Goal: Task Accomplishment & Management: Manage account settings

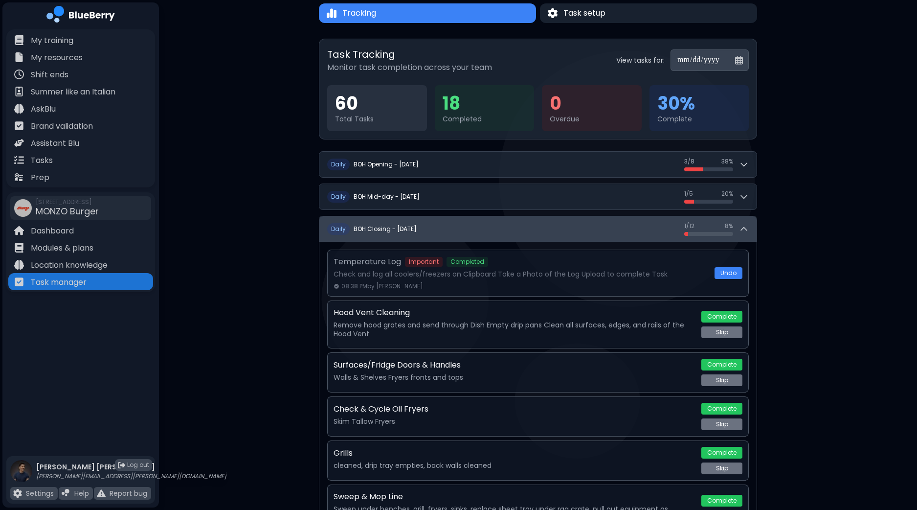
scroll to position [55, 0]
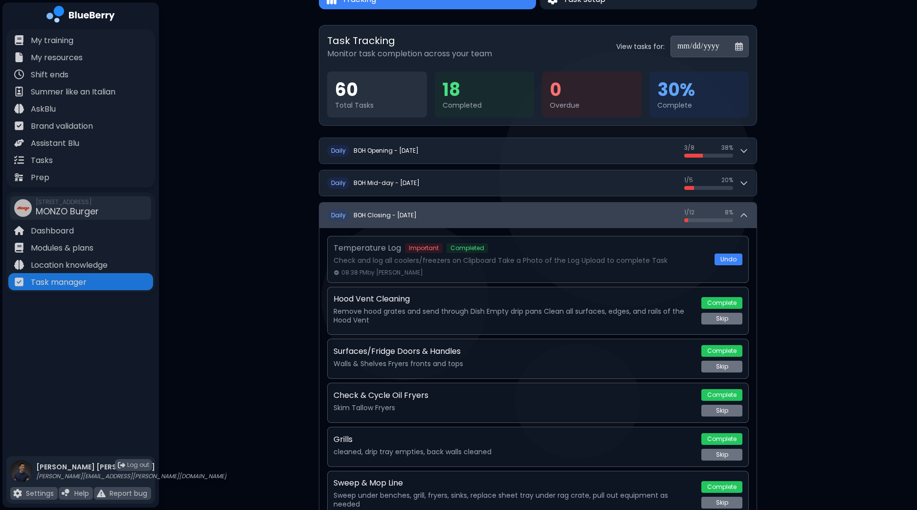
click at [746, 207] on button "D aily BOH Closing - [DATE] 1 / 12 1 / 12 8 %" at bounding box center [537, 215] width 437 height 25
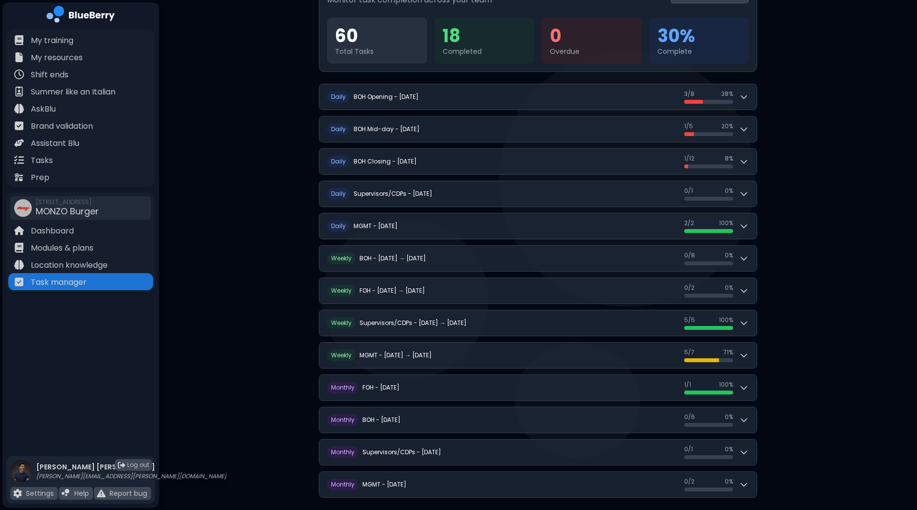
scroll to position [117, 0]
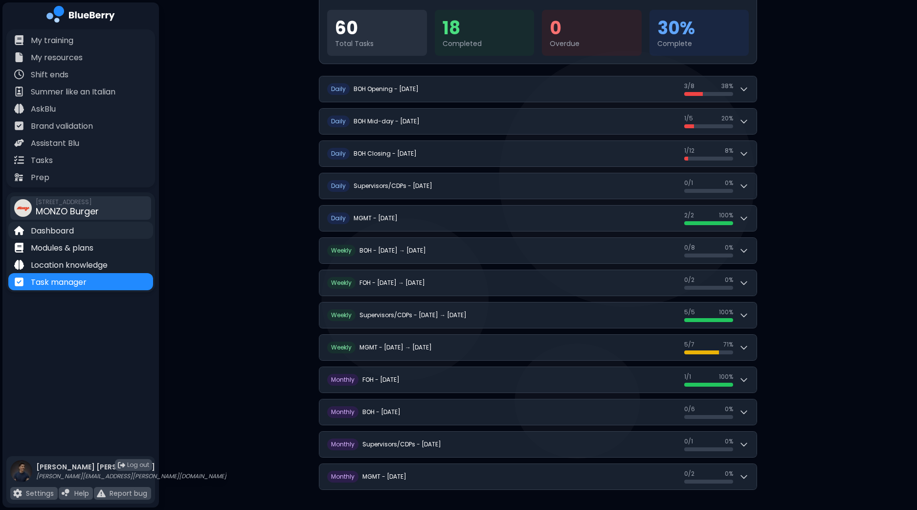
click at [69, 230] on p "Dashboard" at bounding box center [52, 231] width 43 height 12
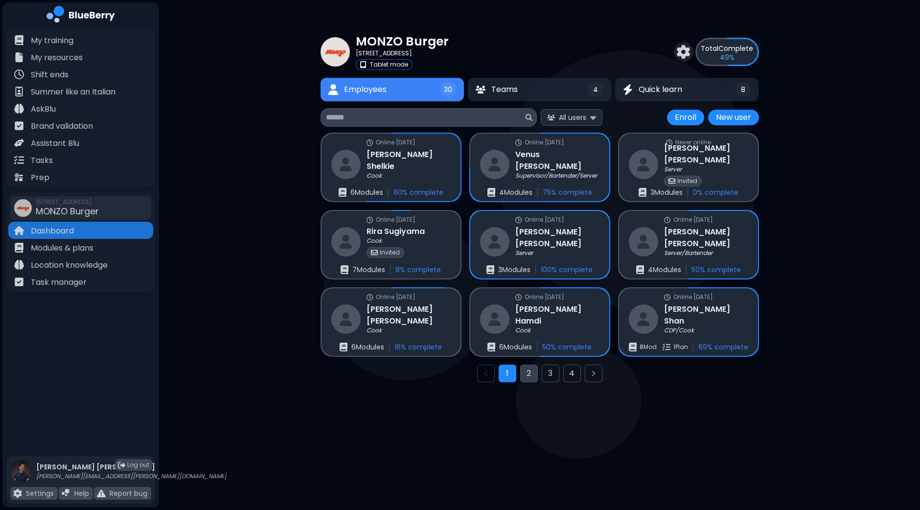
click at [532, 373] on button "2" at bounding box center [529, 373] width 18 height 18
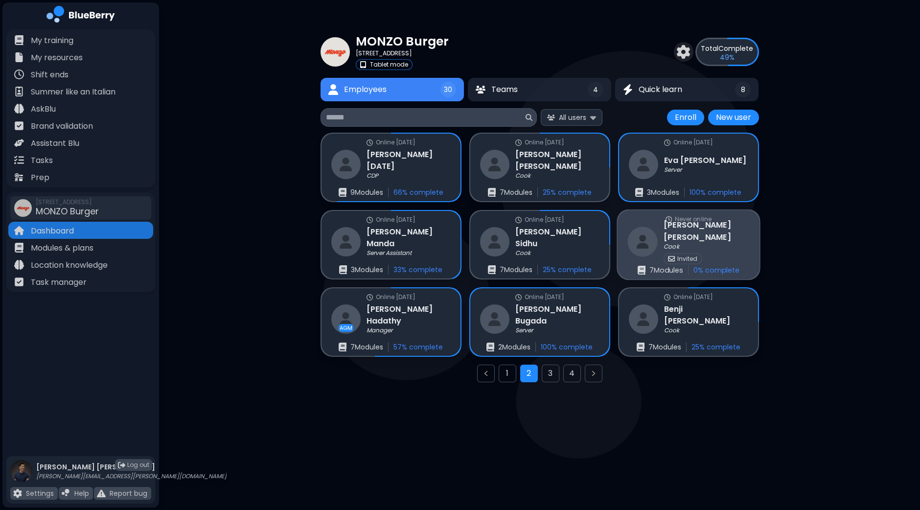
click at [694, 243] on div "Cook" at bounding box center [706, 247] width 86 height 8
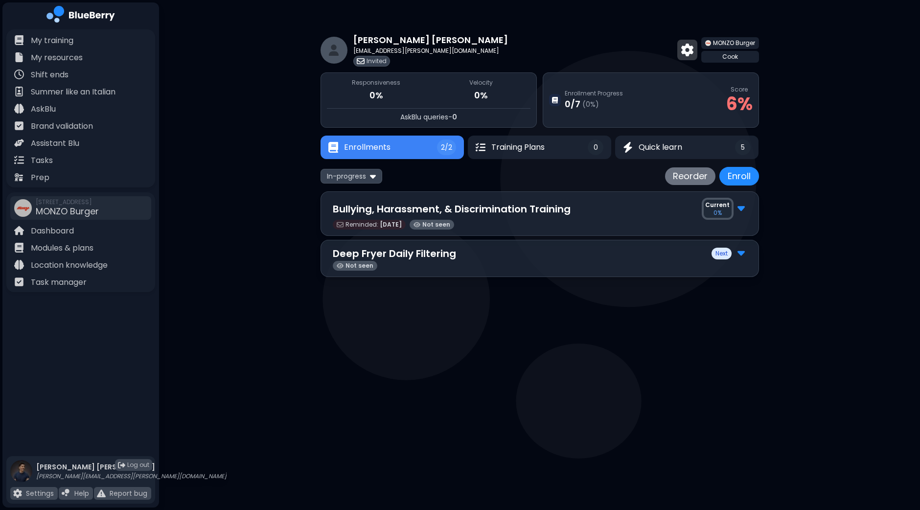
click at [686, 52] on img at bounding box center [687, 50] width 12 height 13
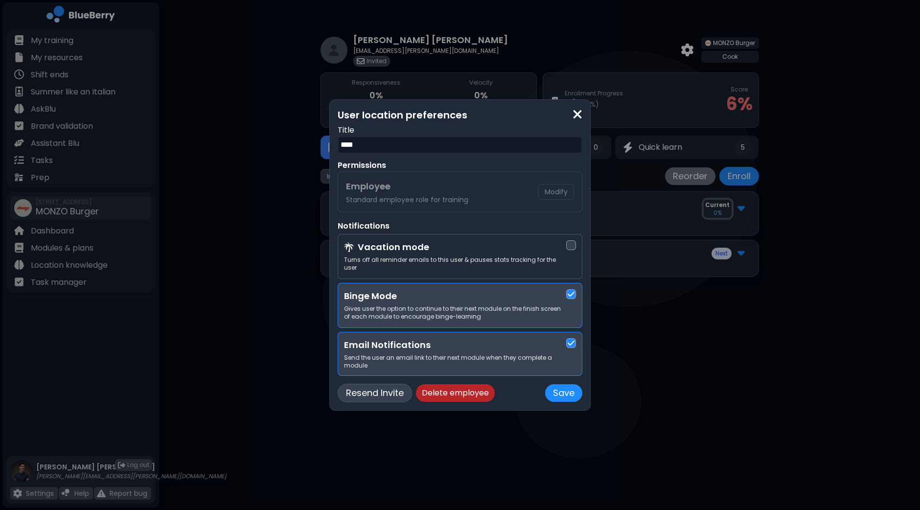
click at [369, 389] on button "Resend Invite" at bounding box center [375, 393] width 74 height 19
click at [578, 116] on img at bounding box center [577, 114] width 10 height 13
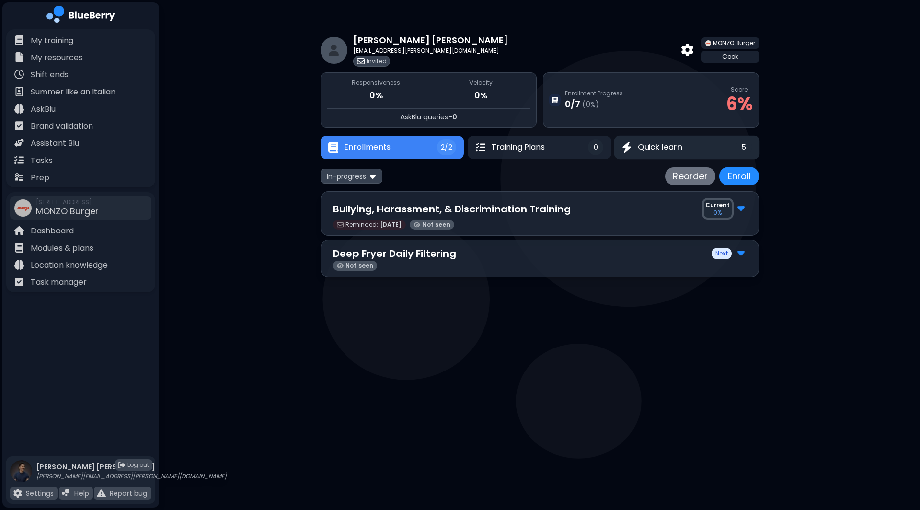
click at [665, 147] on span "Quick learn" at bounding box center [660, 147] width 44 height 12
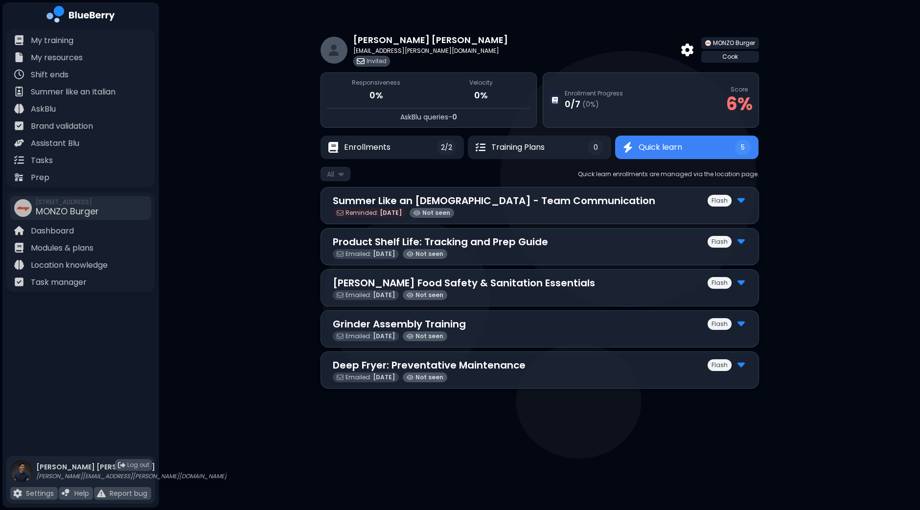
click at [744, 200] on img at bounding box center [740, 199] width 7 height 13
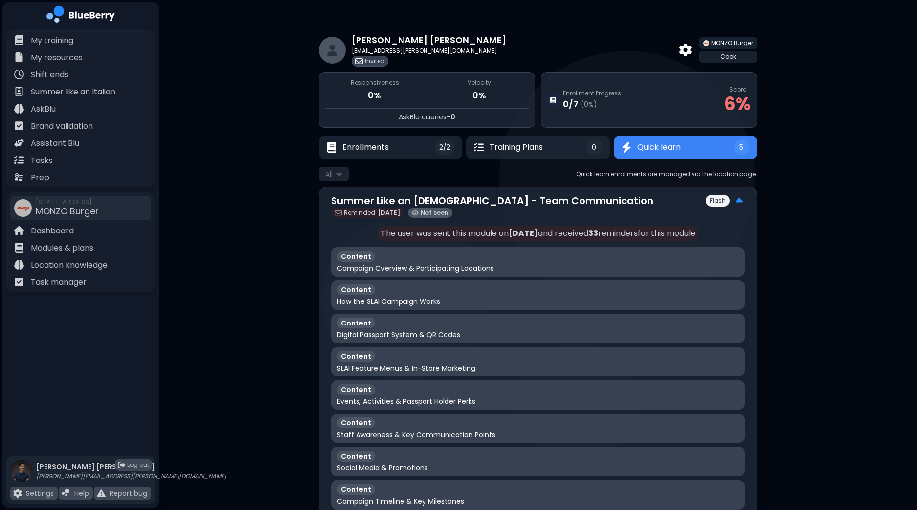
click at [742, 199] on img at bounding box center [739, 200] width 7 height 13
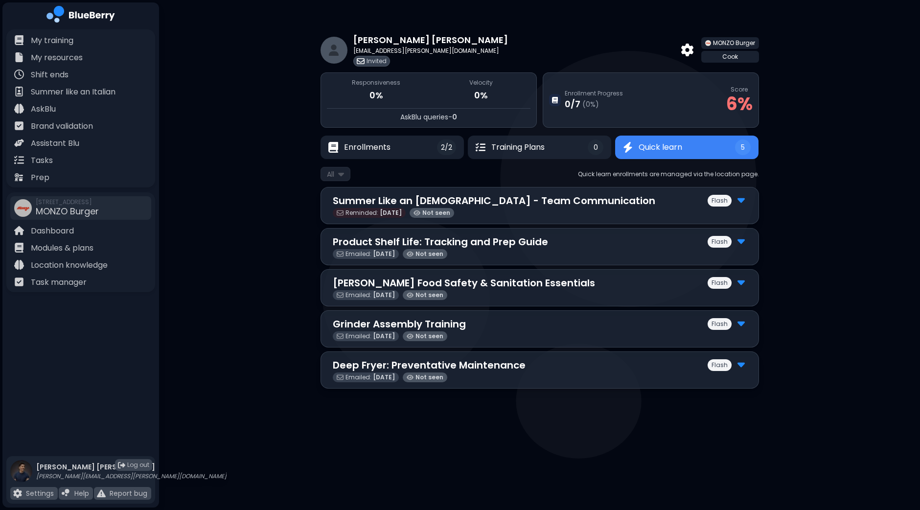
click at [424, 205] on p "Summer Like an [DEMOGRAPHIC_DATA] - Team Communication" at bounding box center [494, 200] width 322 height 15
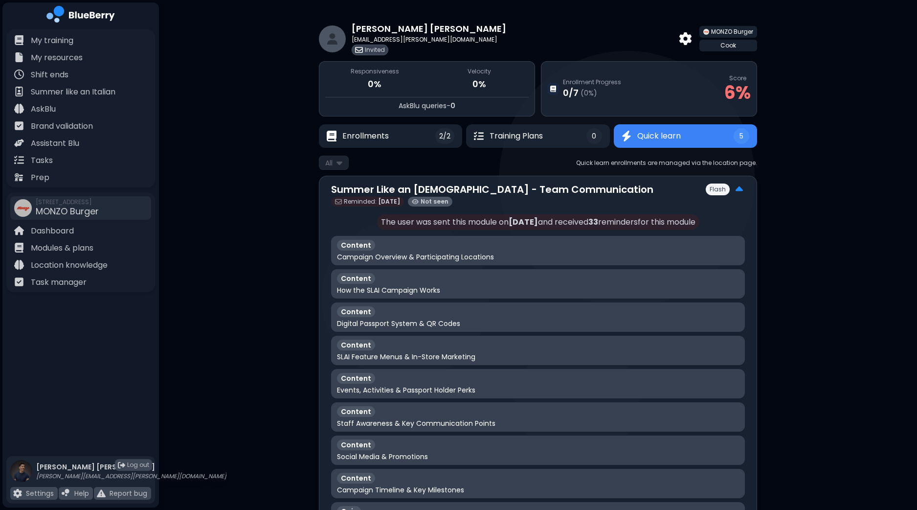
scroll to position [15, 0]
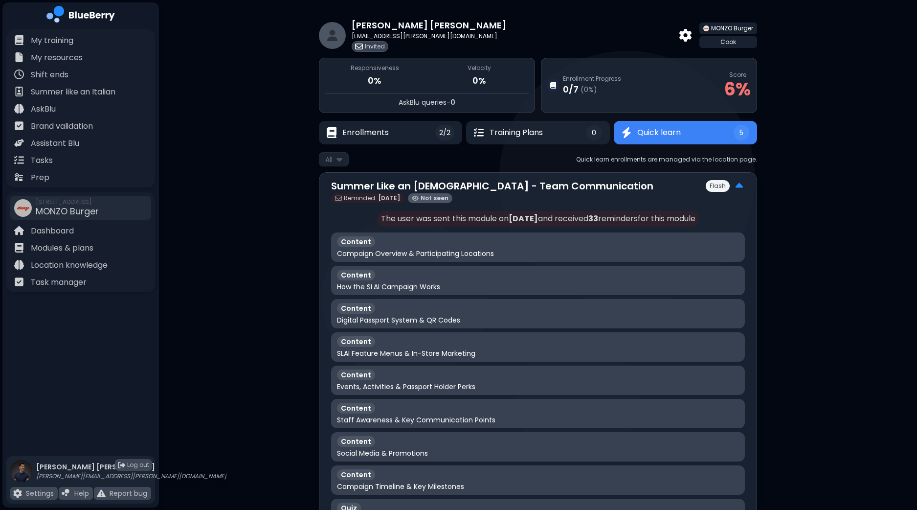
click at [734, 184] on div "Flash" at bounding box center [725, 186] width 39 height 13
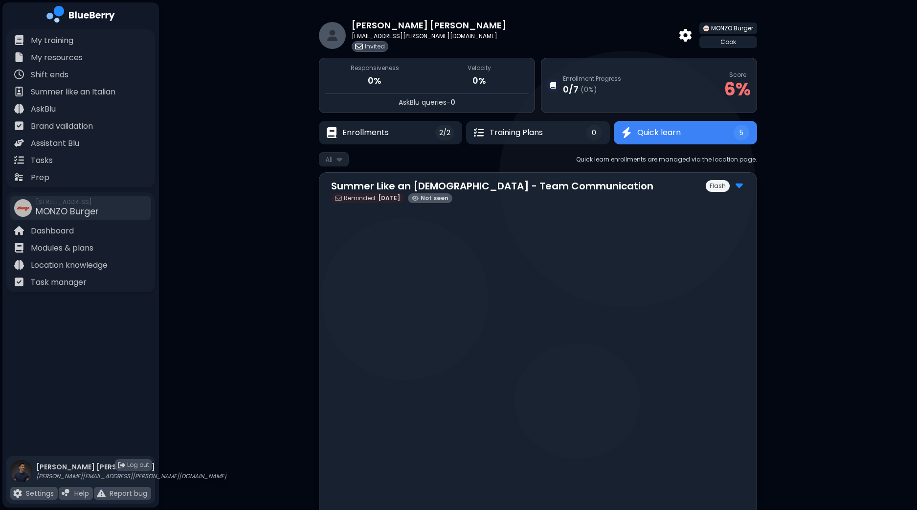
scroll to position [0, 0]
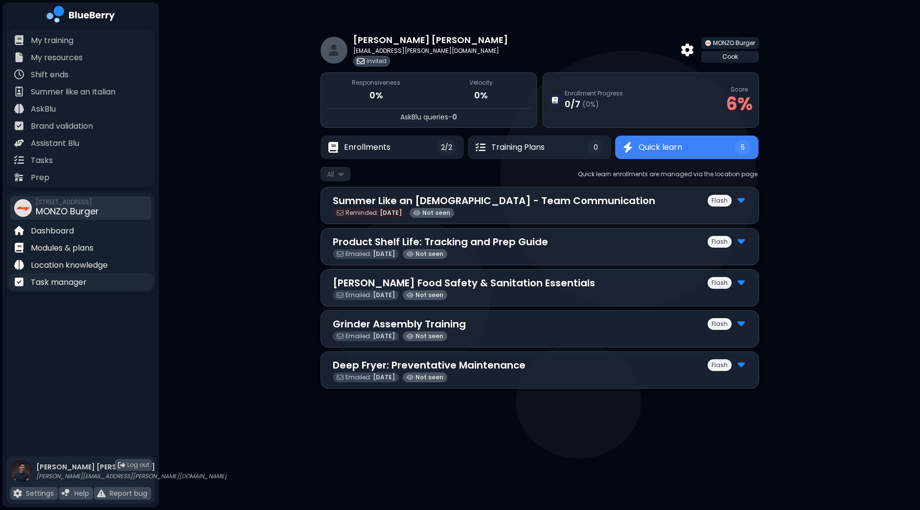
click at [71, 278] on p "Task manager" at bounding box center [59, 282] width 56 height 12
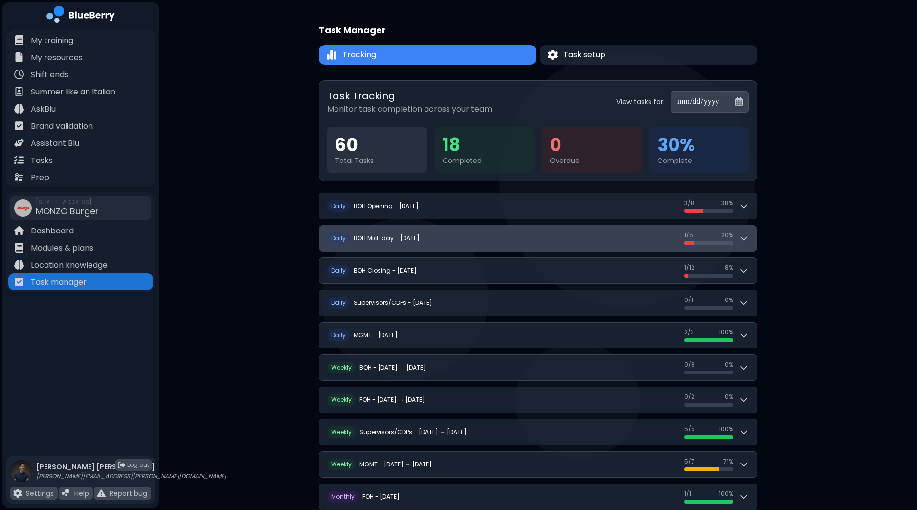
click at [751, 245] on button "D aily BOH Mid-day - [DATE] 1 / 5 1 / 5 20 %" at bounding box center [537, 238] width 437 height 25
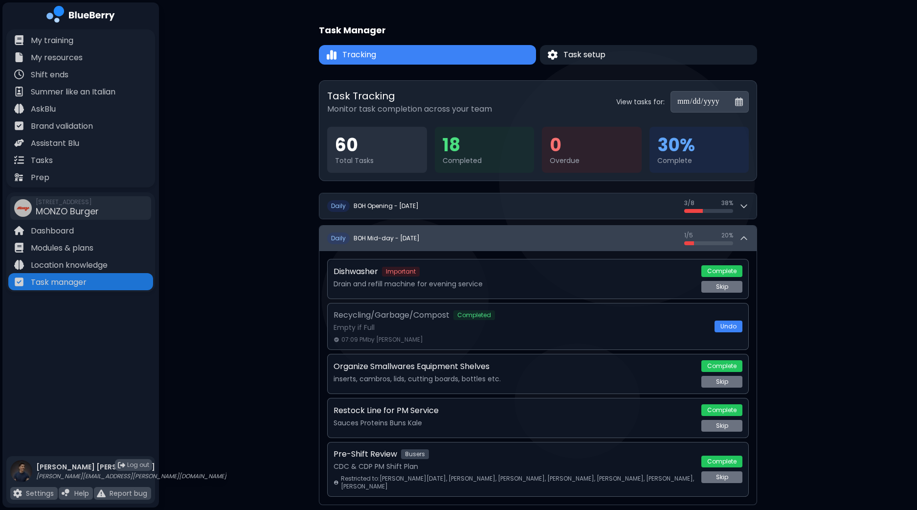
click at [751, 245] on button "D aily BOH Mid-day - [DATE] 1 / 5 1 / 5 20 %" at bounding box center [537, 238] width 437 height 25
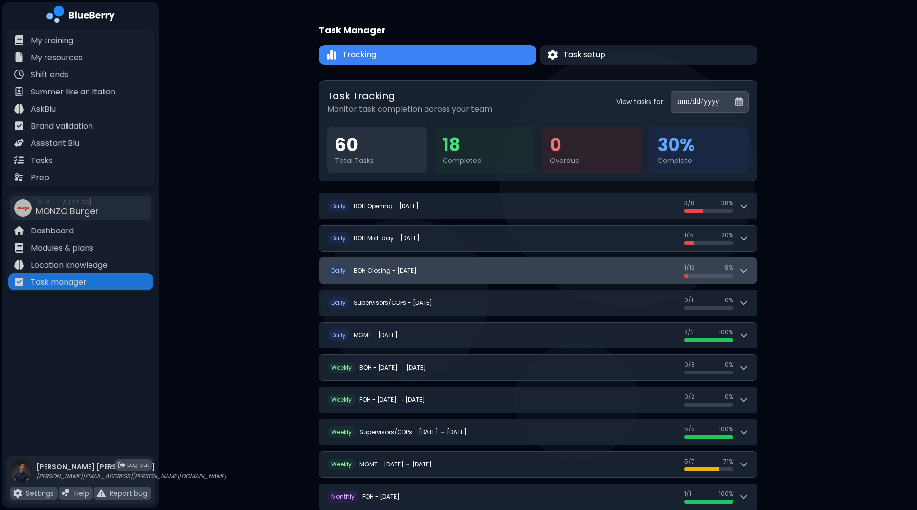
click at [748, 272] on icon at bounding box center [744, 271] width 10 height 10
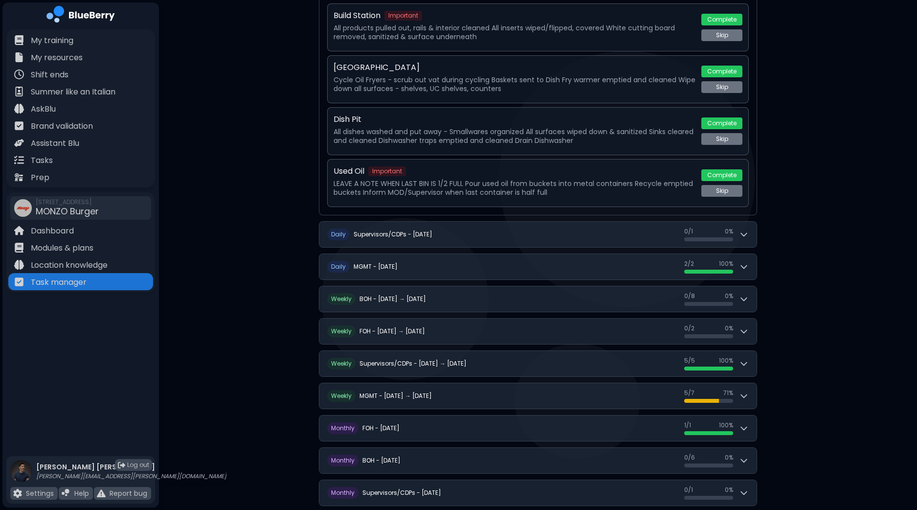
scroll to position [678, 0]
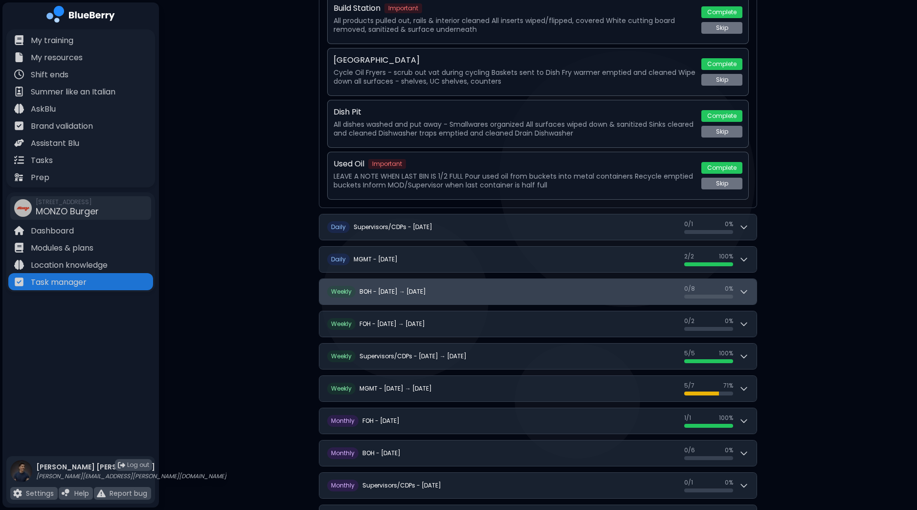
click at [751, 279] on button "W eekly BOH - [DATE] → [DATE] 0 / 8 0 / 8 0 %" at bounding box center [537, 291] width 437 height 25
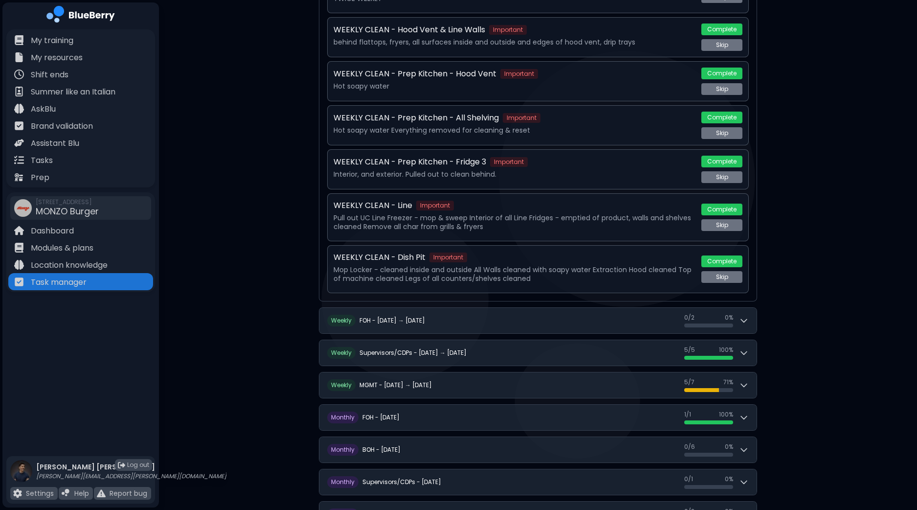
scroll to position [1095, 0]
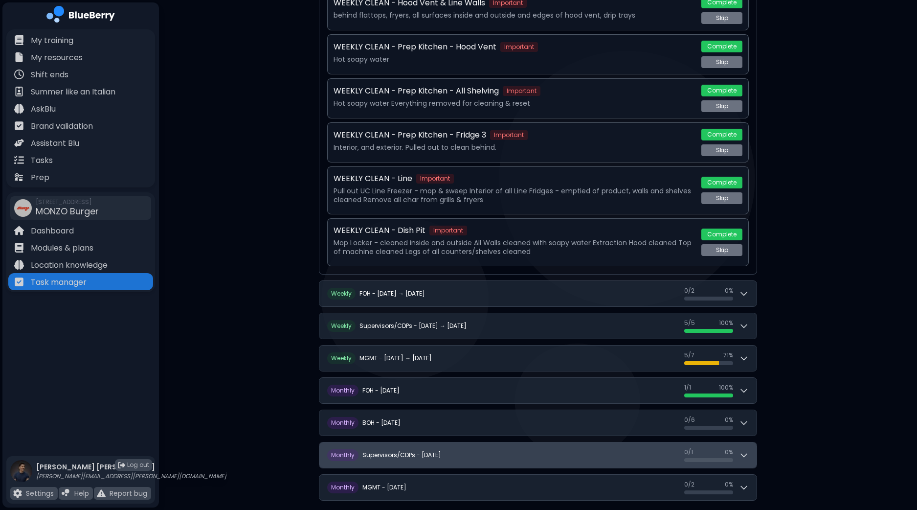
click at [756, 446] on button "M onthly Supervisors/CDPs - [DATE] 0 / 1 0 / 1 0 %" at bounding box center [537, 454] width 437 height 25
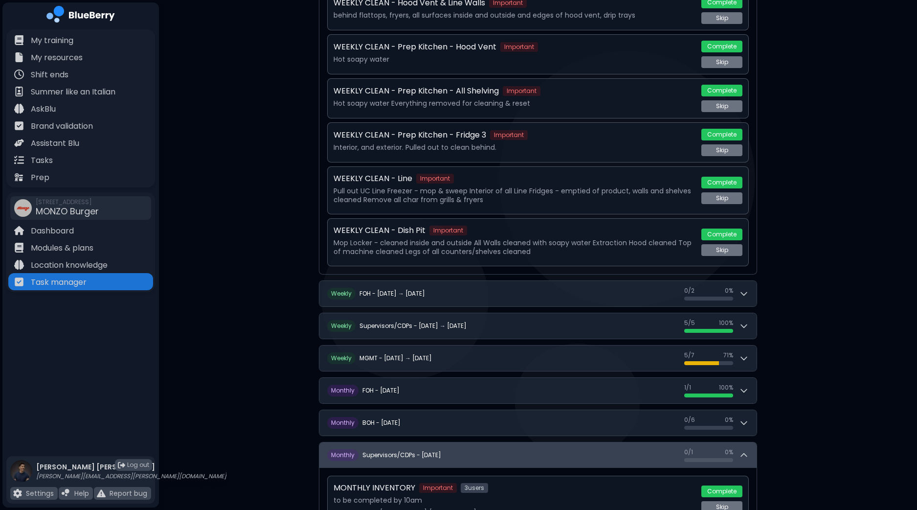
click at [754, 446] on button "M onthly Supervisors/CDPs - [DATE] 0 / 1 0 / 1 0 %" at bounding box center [537, 454] width 437 height 25
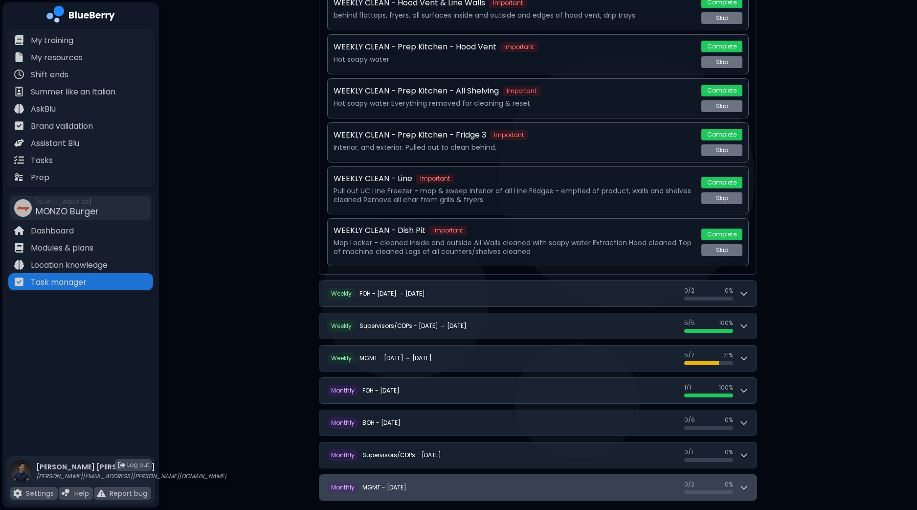
click at [755, 477] on button "M onthly MGMT - [DATE] 0 / 2 0 / 2 0 %" at bounding box center [537, 487] width 437 height 25
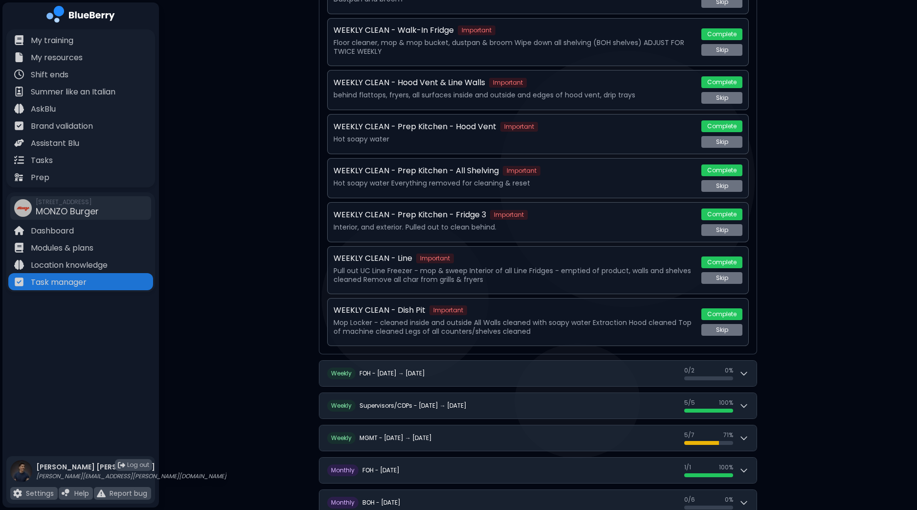
scroll to position [1026, 0]
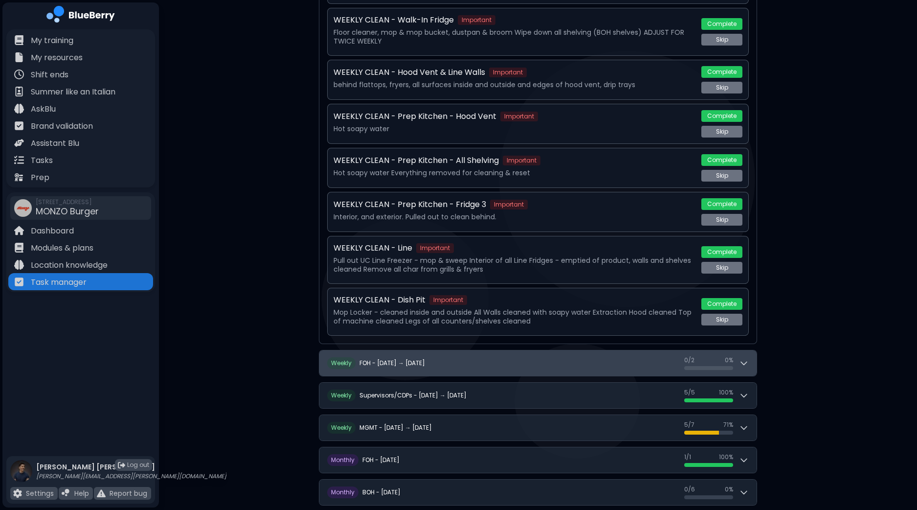
click at [752, 353] on button "W eekly FOH - [DATE] → [DATE] 0 / 2 0 / 2 0 %" at bounding box center [537, 362] width 437 height 25
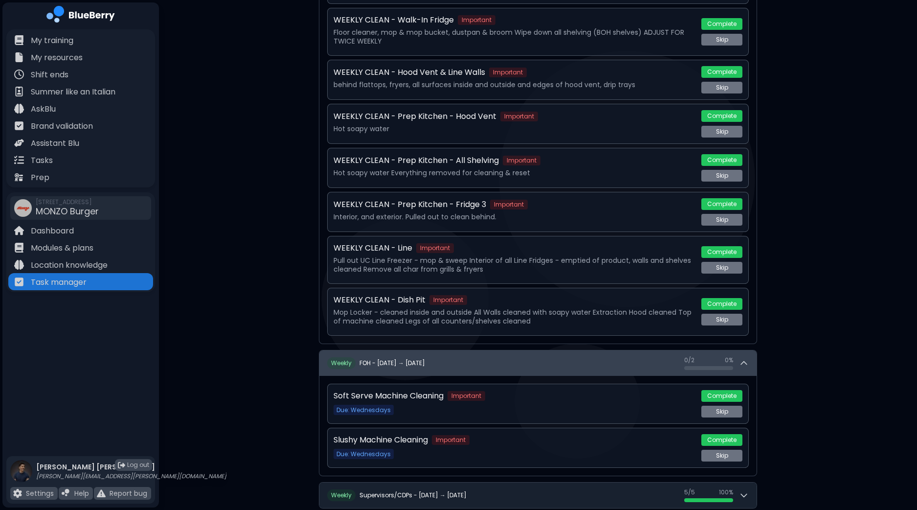
click at [751, 350] on button "W eekly FOH - [DATE] → [DATE] 0 / 2 0 / 2 0 %" at bounding box center [537, 362] width 437 height 25
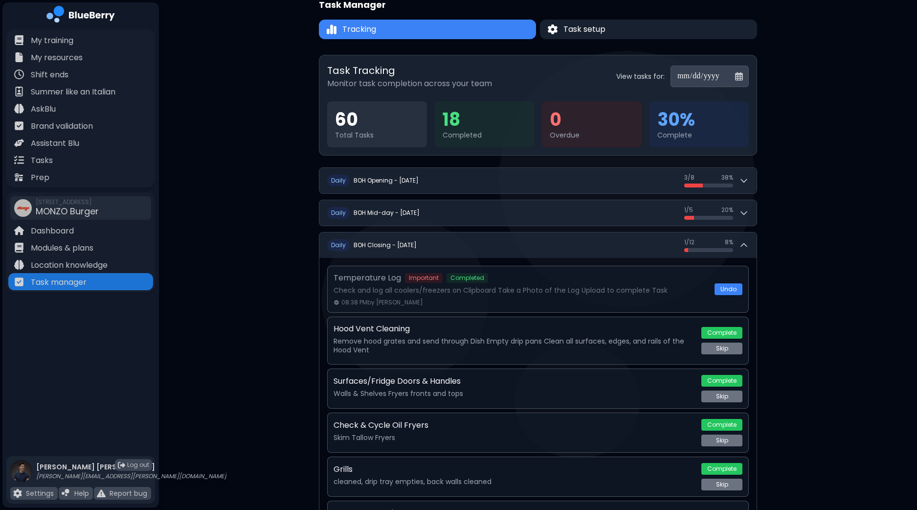
scroll to position [0, 0]
